Goal: Check status: Check status

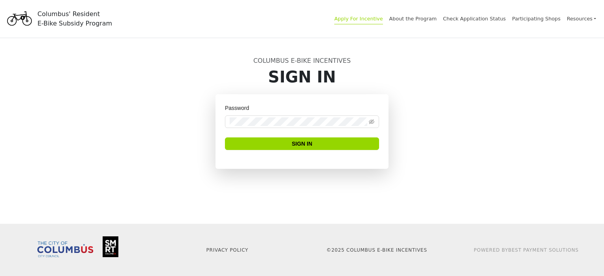
click at [373, 19] on link "Apply For Incentive" at bounding box center [358, 20] width 48 height 9
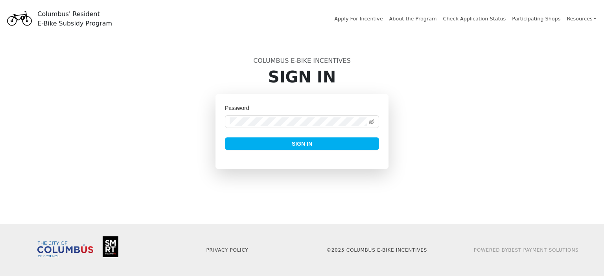
click at [292, 145] on span "Sign In" at bounding box center [302, 144] width 20 height 9
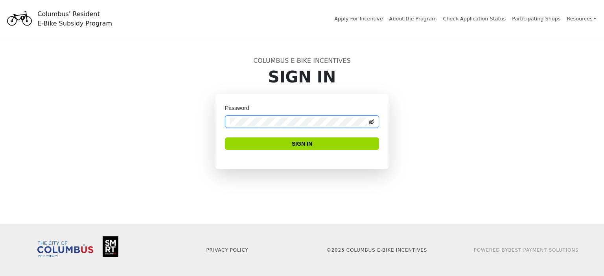
click at [370, 123] on icon "eye-invisible" at bounding box center [372, 122] width 6 height 6
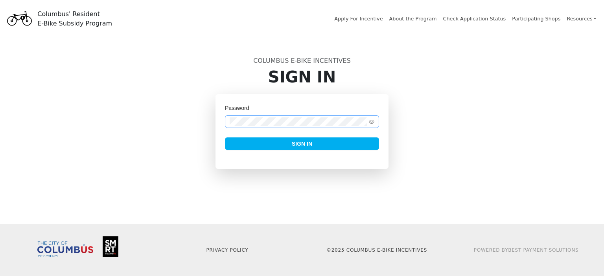
click at [338, 143] on button "Sign In" at bounding box center [302, 144] width 154 height 13
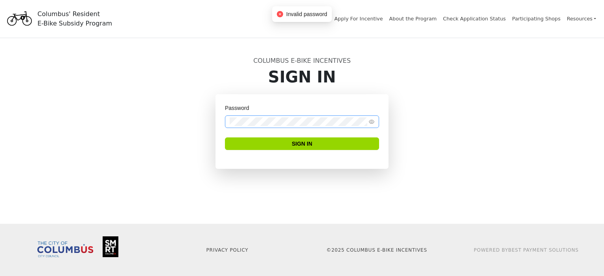
click at [370, 125] on span at bounding box center [372, 122] width 6 height 9
click at [151, 122] on div "Password Sign In" at bounding box center [301, 141] width 519 height 94
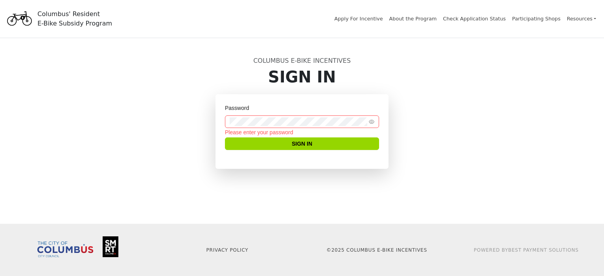
click at [410, 68] on h1 "Sign In" at bounding box center [302, 77] width 510 height 19
click at [383, 23] on link "Apply For Incentive" at bounding box center [358, 20] width 48 height 9
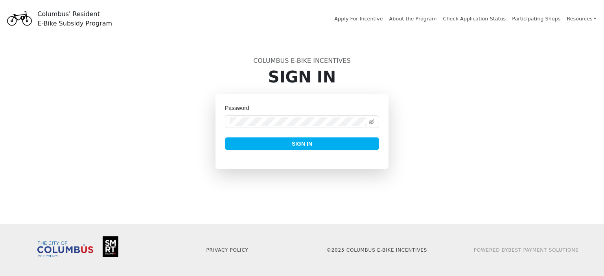
click at [332, 149] on button "Sign In" at bounding box center [302, 144] width 154 height 13
click at [330, 144] on button "Sign In" at bounding box center [302, 144] width 154 height 13
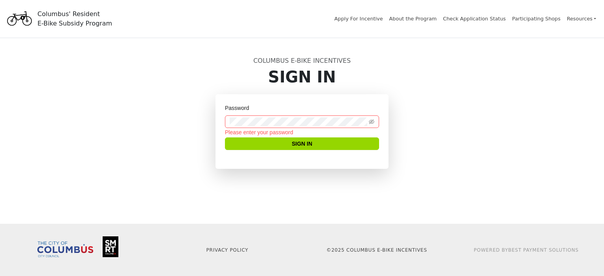
click at [58, 17] on div "Columbus' Resident E-Bike Subsidy Program" at bounding box center [74, 18] width 75 height 19
click at [475, 17] on link "Check Application Status" at bounding box center [474, 20] width 63 height 9
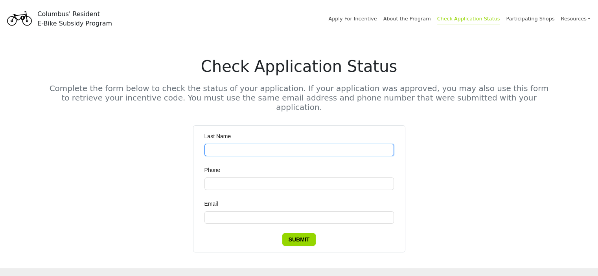
click at [221, 144] on input "Last Name" at bounding box center [300, 150] width 190 height 13
type input "********"
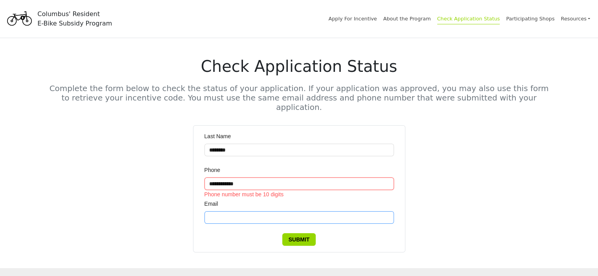
type input "**********"
click at [237, 212] on input "Email" at bounding box center [300, 218] width 190 height 13
type input "**********"
click at [304, 236] on span "Submit" at bounding box center [299, 240] width 21 height 9
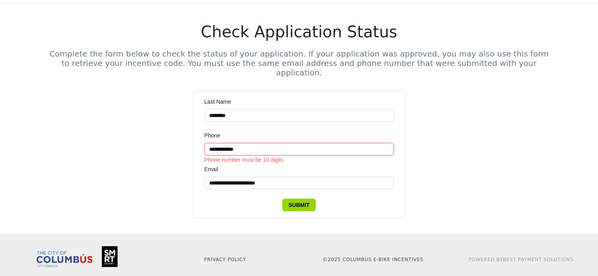
click at [221, 143] on input "**********" at bounding box center [300, 149] width 190 height 13
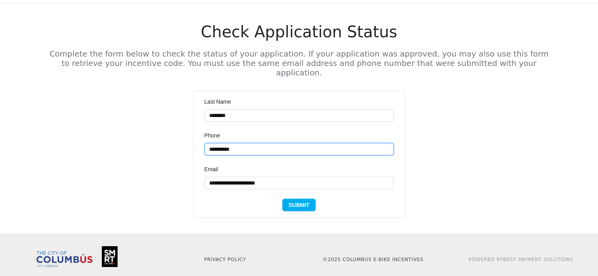
type input "**********"
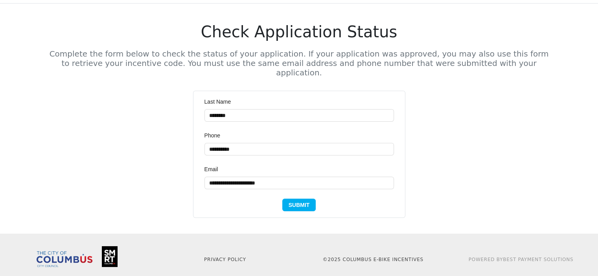
click at [298, 201] on span "Submit" at bounding box center [299, 205] width 21 height 9
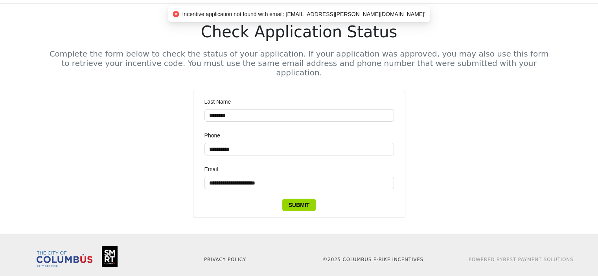
scroll to position [0, 0]
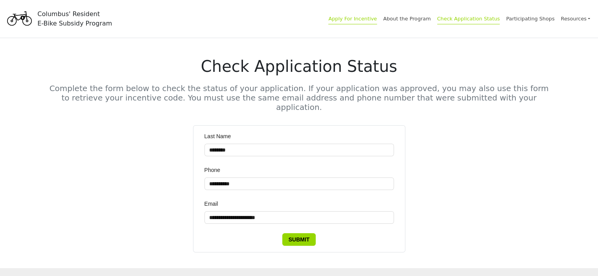
click at [369, 23] on link "Apply For Incentive" at bounding box center [352, 20] width 48 height 9
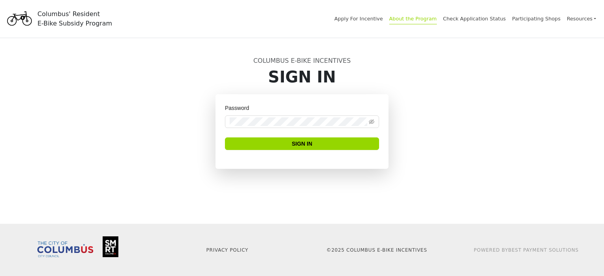
click at [437, 19] on link "About the Program" at bounding box center [413, 20] width 48 height 9
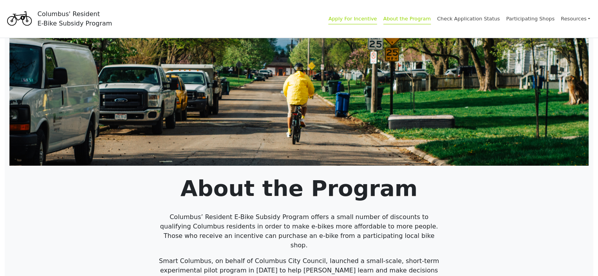
click at [377, 18] on link "Apply For Incentive" at bounding box center [352, 20] width 48 height 9
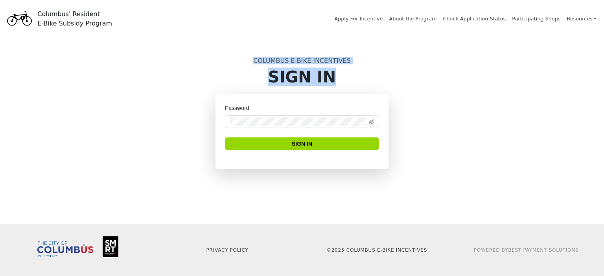
drag, startPoint x: 256, startPoint y: 59, endPoint x: 334, endPoint y: 81, distance: 80.0
click at [334, 81] on div "Columbus E-Bike Incentives Sign In" at bounding box center [301, 66] width 519 height 56
copy div "Columbus E-Bike Incentives Sign In"
click at [70, 14] on div "Columbus' Resident E-Bike Subsidy Program" at bounding box center [74, 18] width 75 height 19
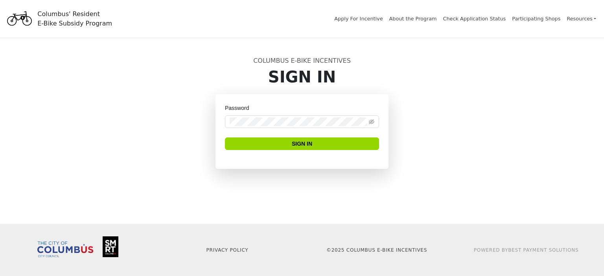
click at [293, 160] on div "Password Sign In" at bounding box center [302, 131] width 173 height 75
click at [297, 155] on form "Password Sign In" at bounding box center [302, 132] width 154 height 56
click at [225, 138] on button "Sign In" at bounding box center [302, 144] width 154 height 13
